Goal: Task Accomplishment & Management: Manage account settings

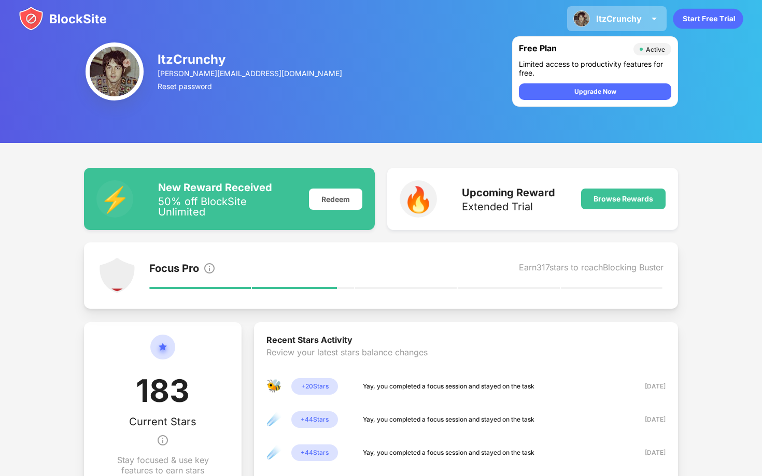
click at [597, 17] on div "ItzCrunchy" at bounding box center [619, 18] width 46 height 10
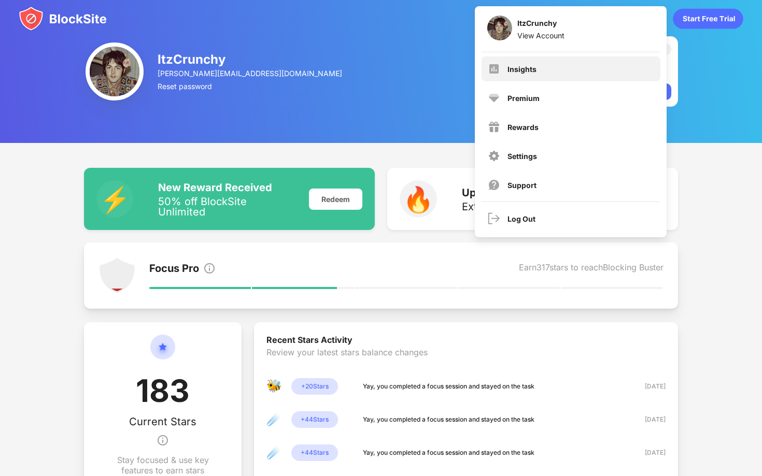
click at [560, 72] on div "Insights" at bounding box center [570, 68] width 179 height 25
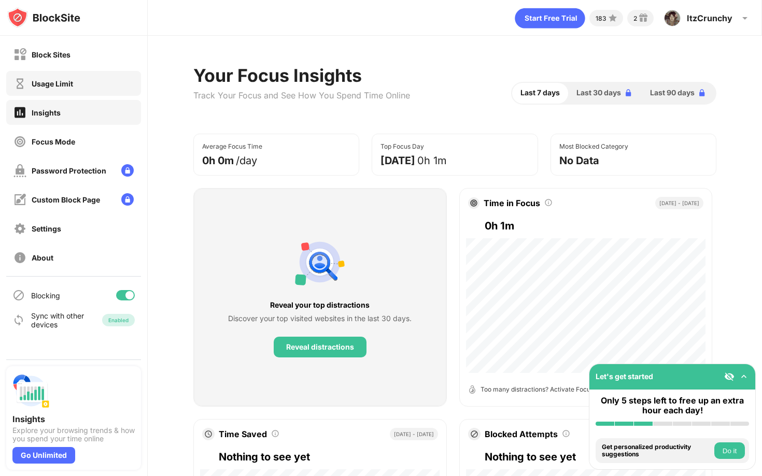
click at [88, 84] on div "Usage Limit" at bounding box center [73, 83] width 135 height 25
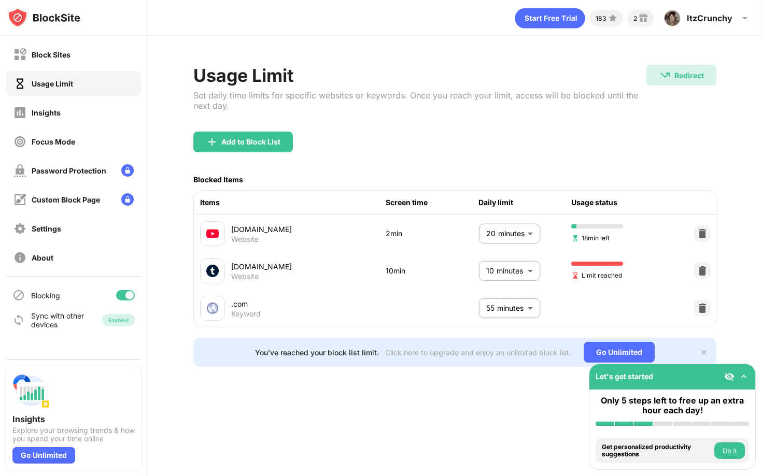
click at [488, 268] on body "Block Sites Usage Limit Insights Focus Mode Password Protection Custom Block Pa…" at bounding box center [381, 238] width 762 height 476
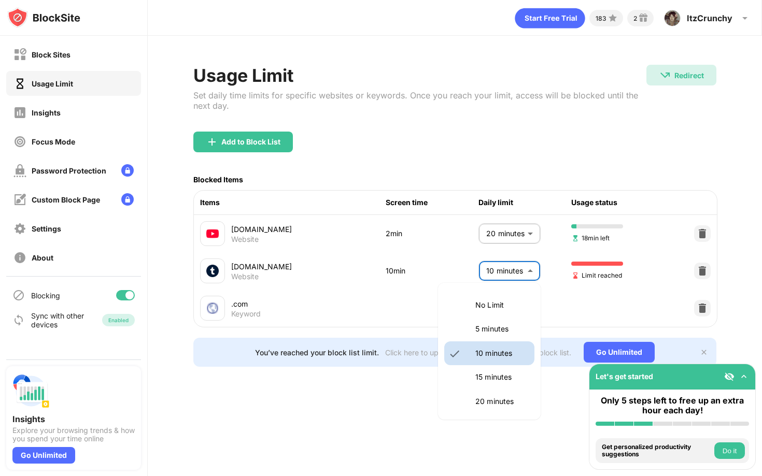
click at [481, 334] on p "5 minutes" at bounding box center [501, 328] width 53 height 11
type input "*"
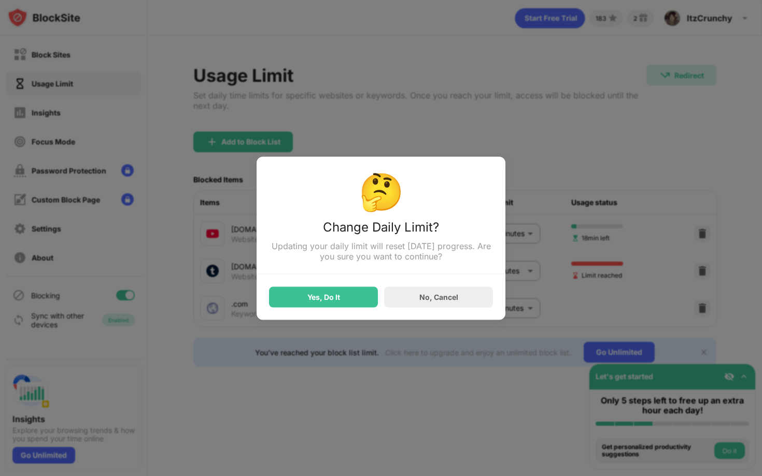
click at [342, 293] on div "Yes, Do It" at bounding box center [323, 297] width 109 height 21
